Goal: Register for event/course

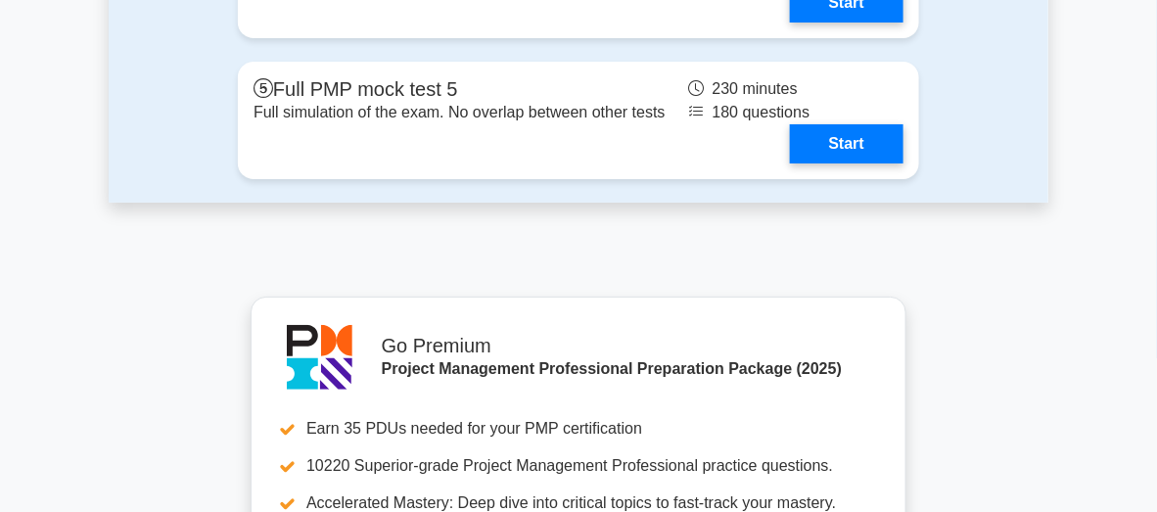
scroll to position [6361, 0]
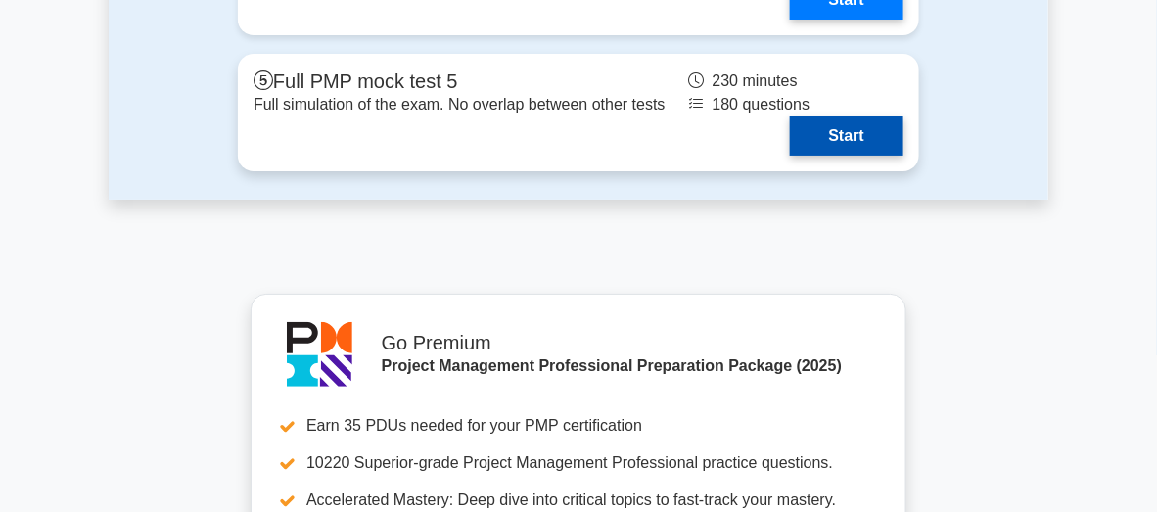
click at [805, 133] on link "Start" at bounding box center [847, 135] width 114 height 39
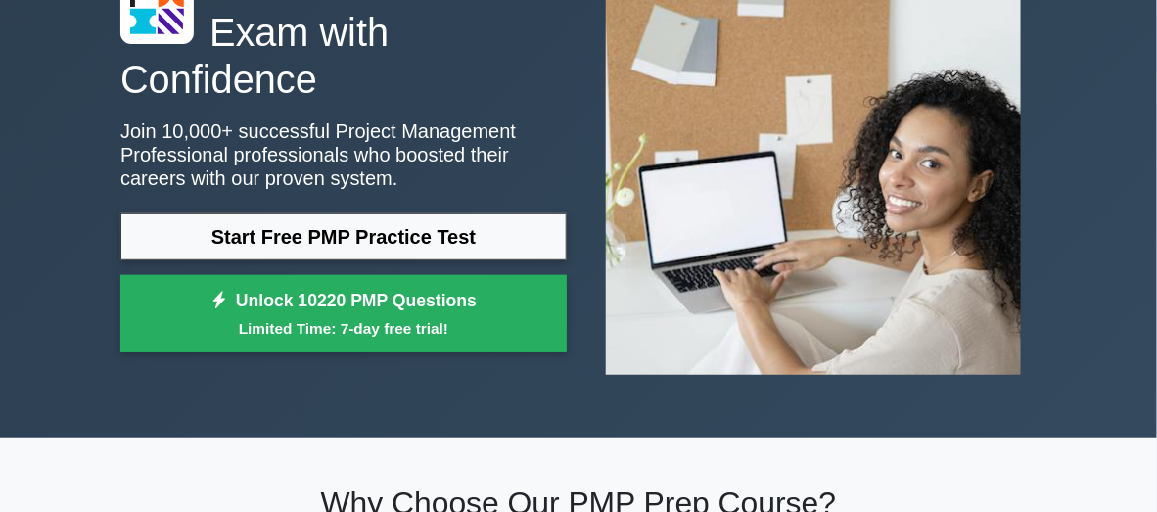
scroll to position [0, 0]
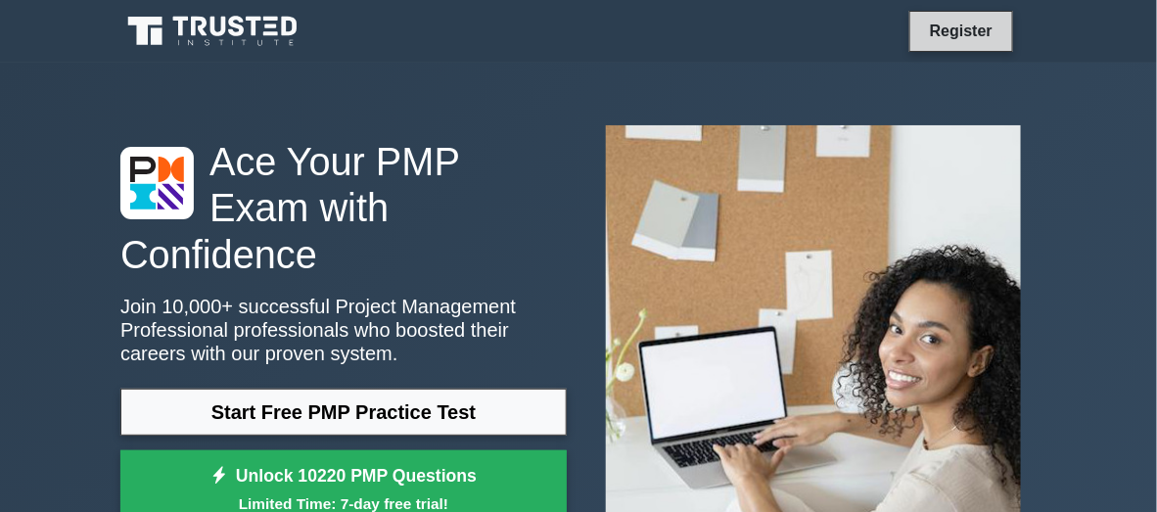
click at [930, 33] on link "Register" at bounding box center [961, 31] width 86 height 24
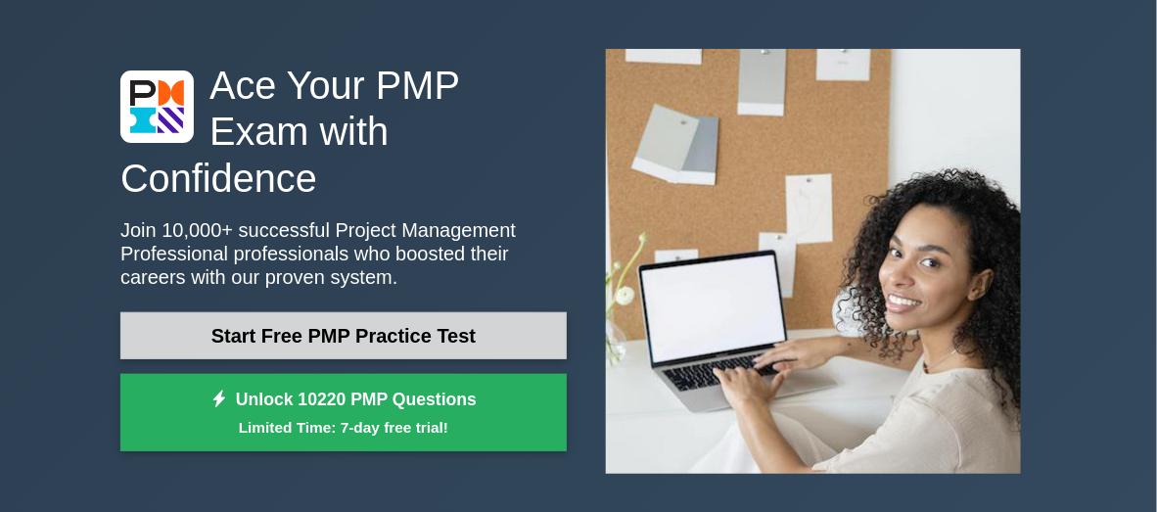
scroll to position [196, 0]
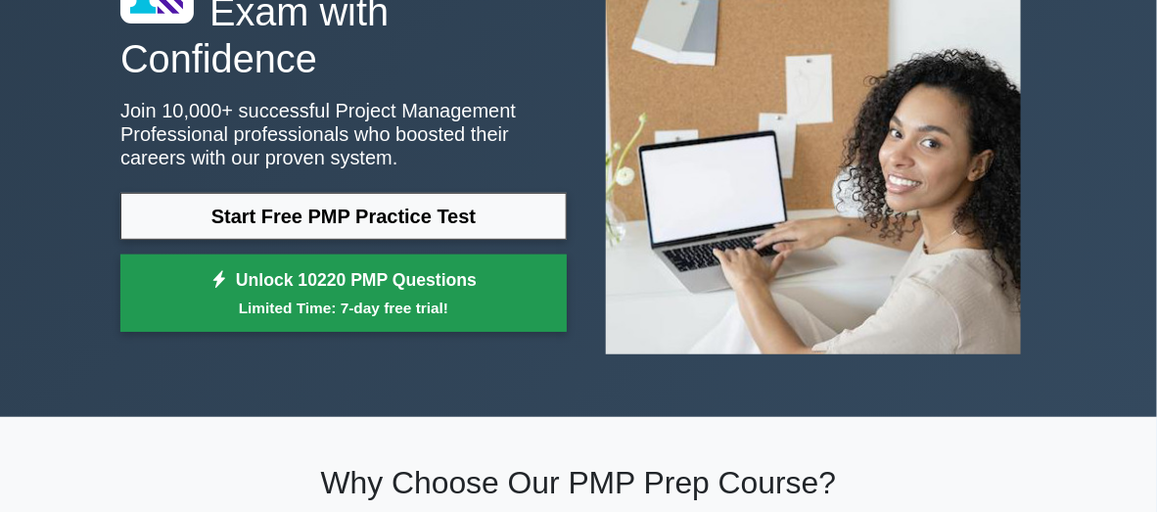
click at [395, 297] on small "Limited Time: 7-day free trial!" at bounding box center [343, 308] width 397 height 23
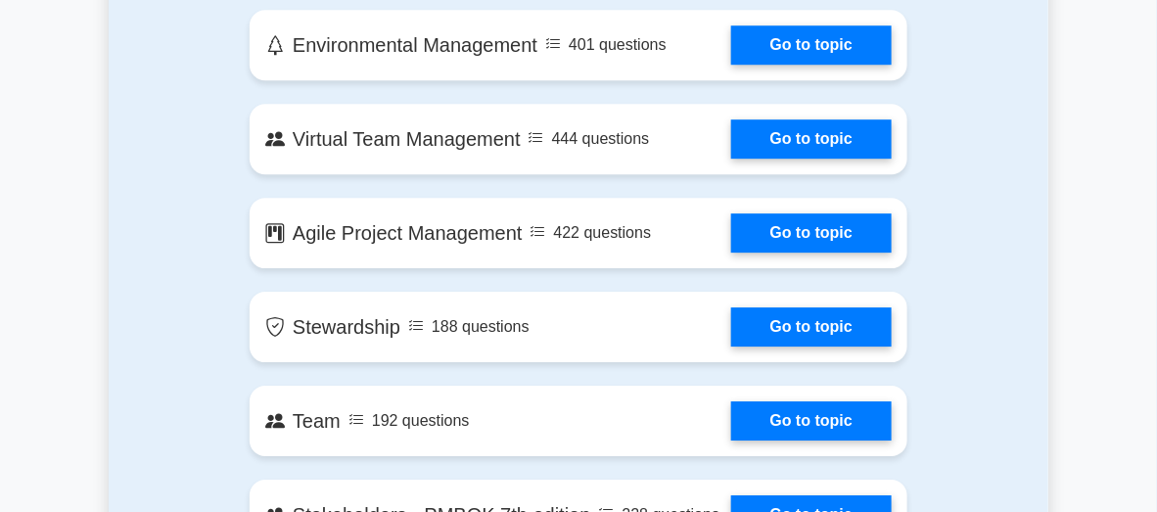
scroll to position [3915, 0]
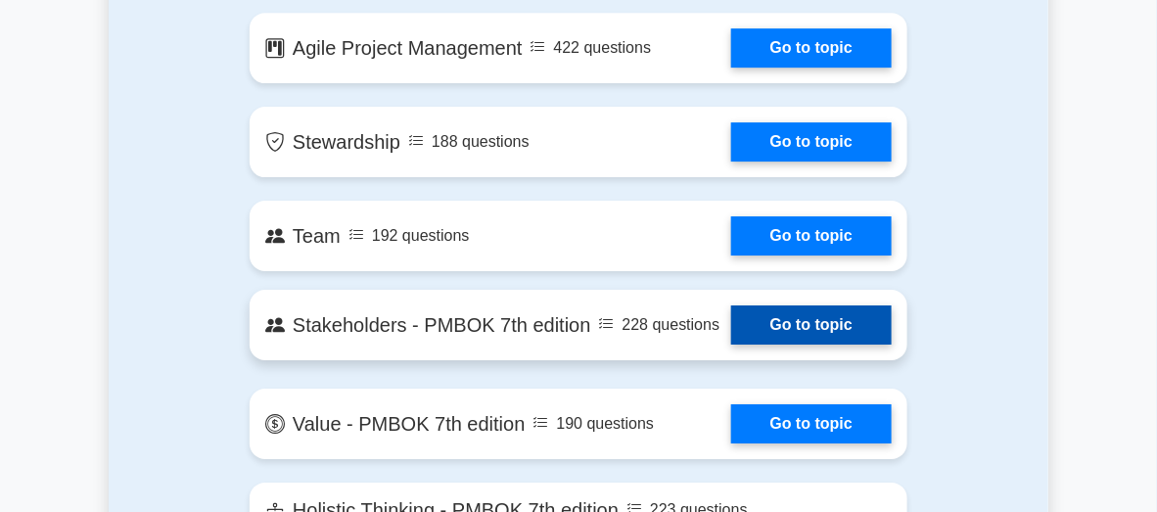
click at [821, 345] on link "Go to topic" at bounding box center [811, 324] width 161 height 39
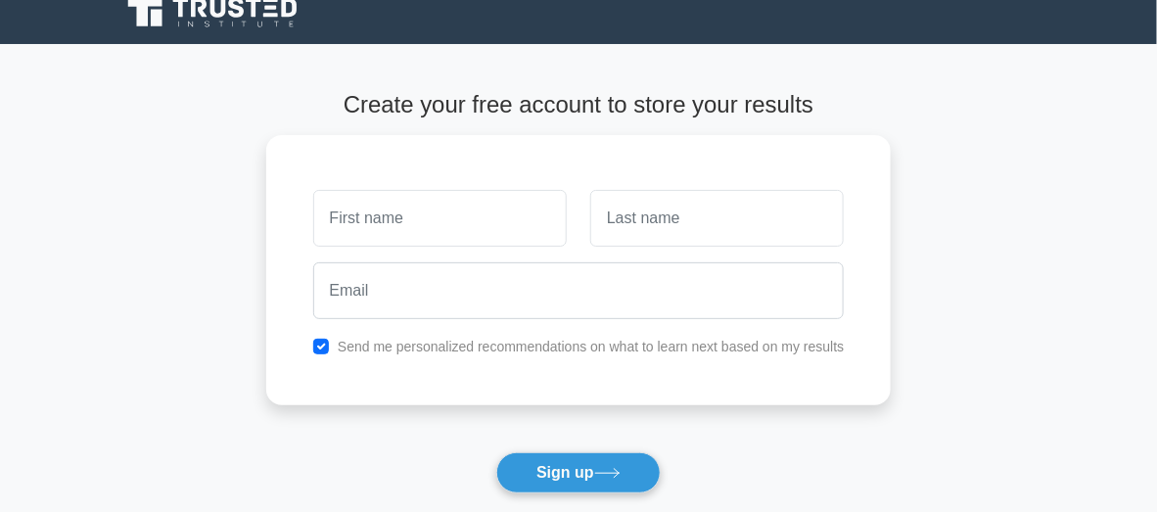
scroll to position [293, 0]
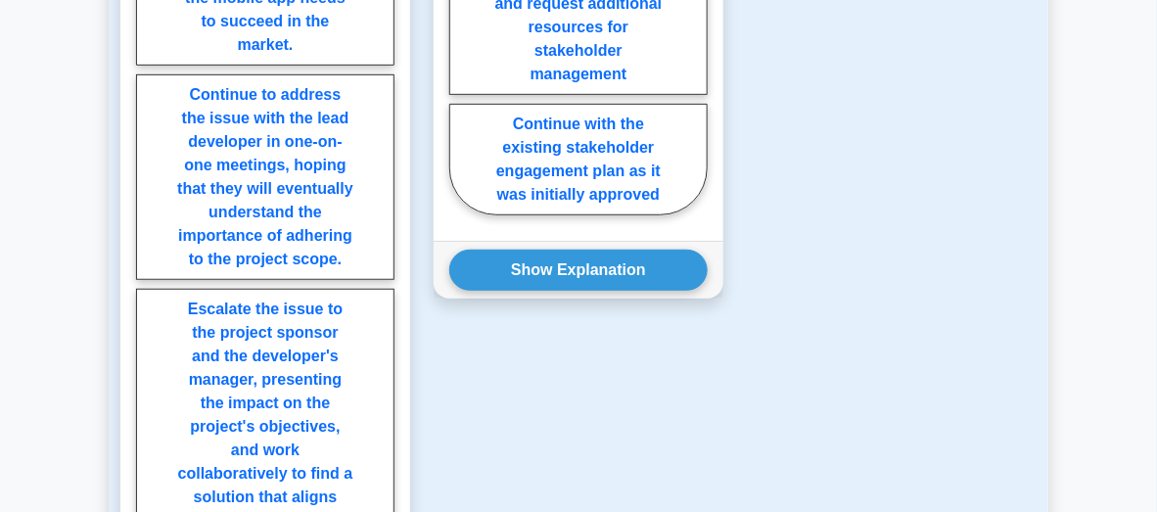
scroll to position [2446, 0]
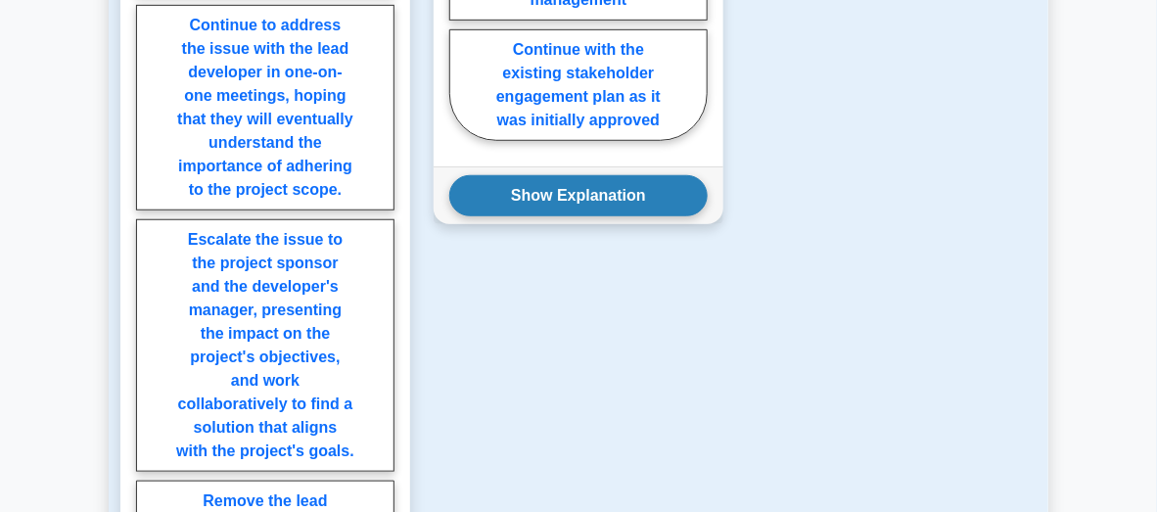
click at [645, 175] on button "Show Explanation" at bounding box center [578, 195] width 258 height 41
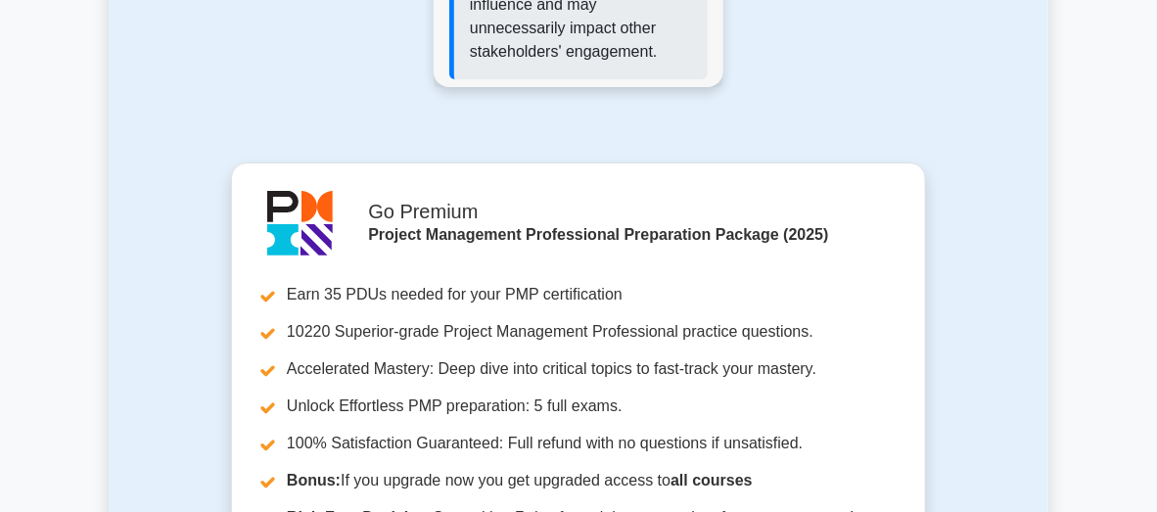
scroll to position [4209, 0]
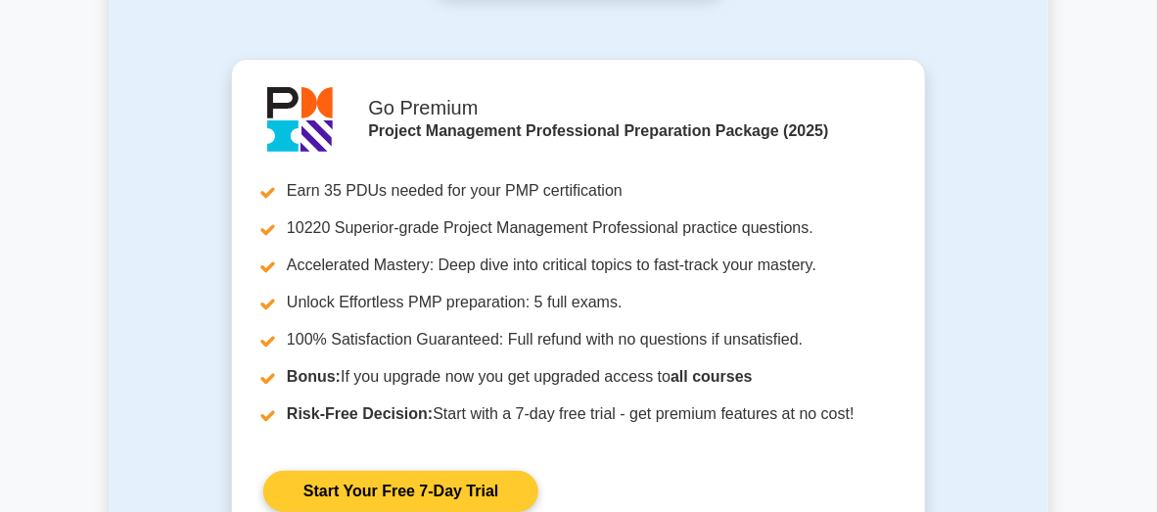
click at [434, 471] on link "Start Your Free 7-Day Trial" at bounding box center [400, 491] width 275 height 41
